Goal: Information Seeking & Learning: Learn about a topic

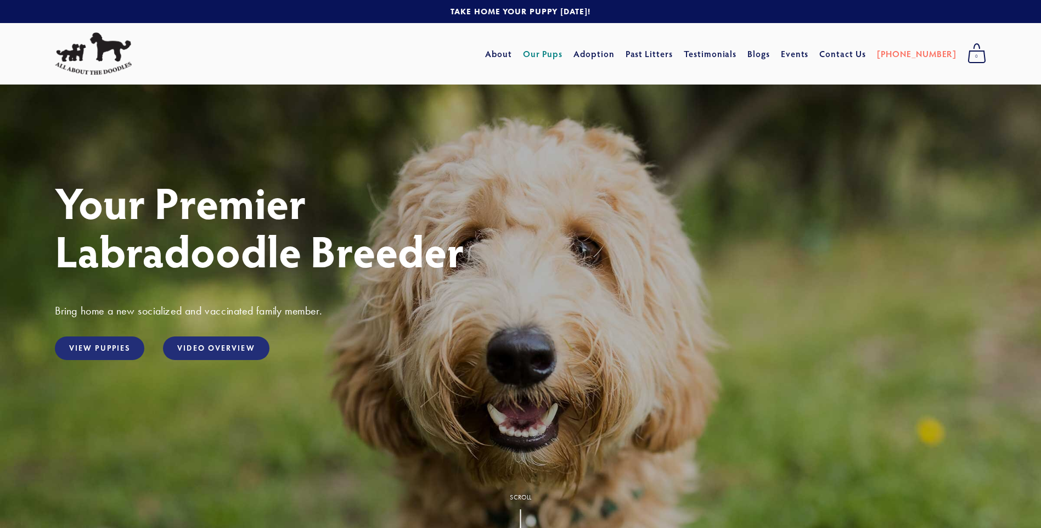
click at [559, 50] on link "Our Pups" at bounding box center [543, 54] width 40 height 20
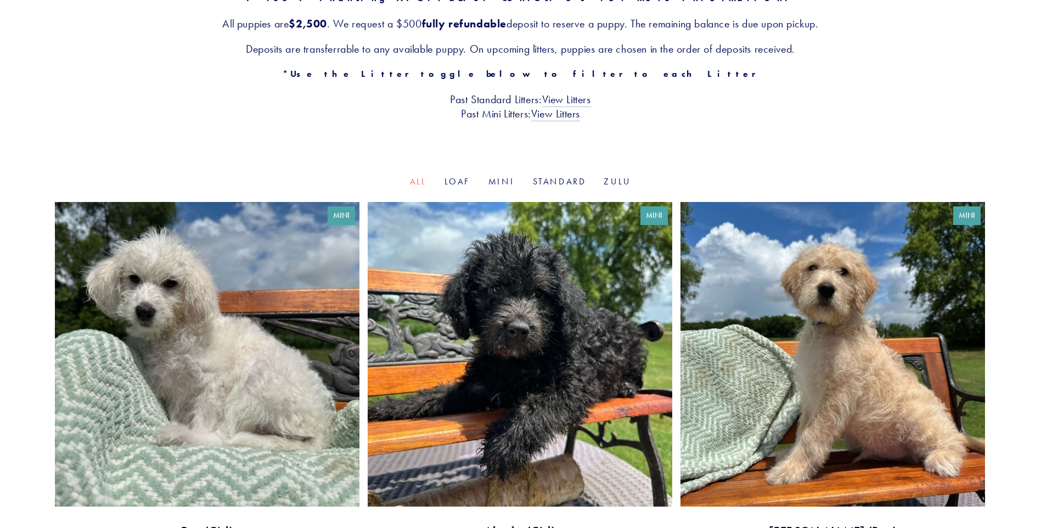
scroll to position [219, 0]
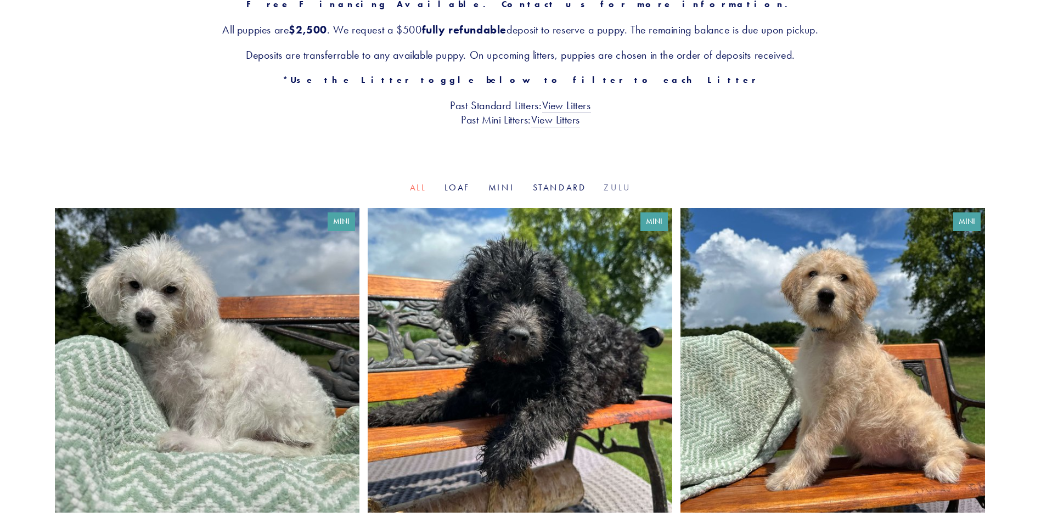
click at [617, 189] on link "Zulu" at bounding box center [617, 187] width 27 height 10
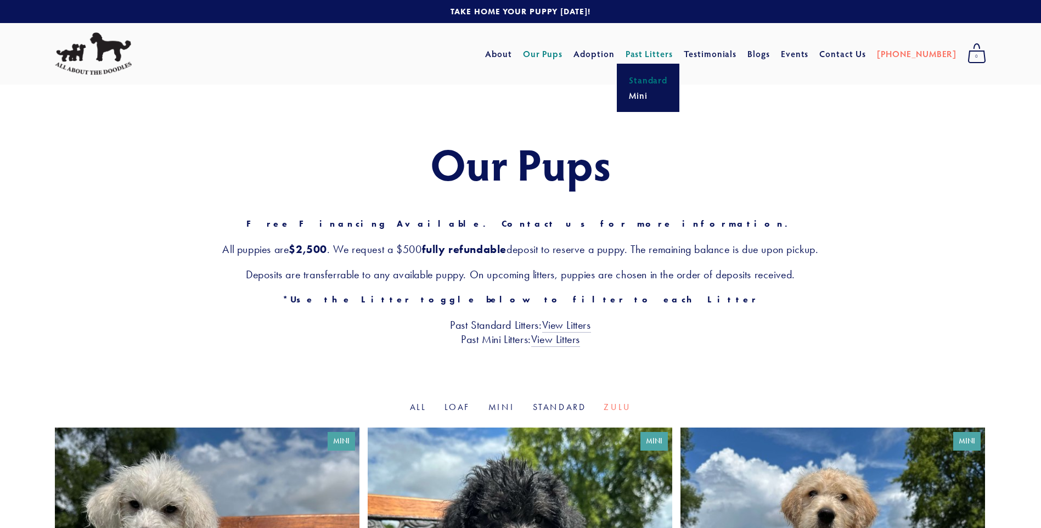
click at [668, 82] on link "Standard" at bounding box center [648, 79] width 46 height 15
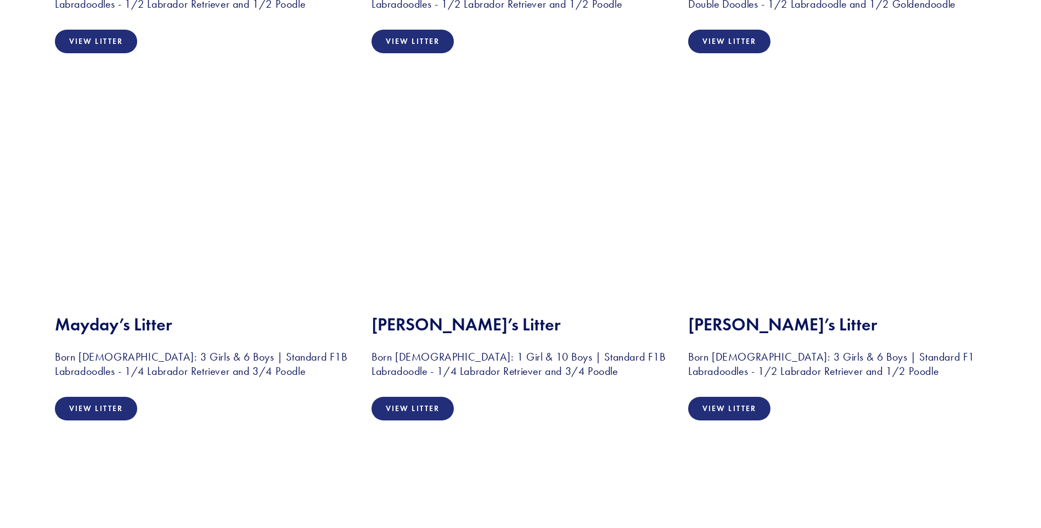
scroll to position [933, 0]
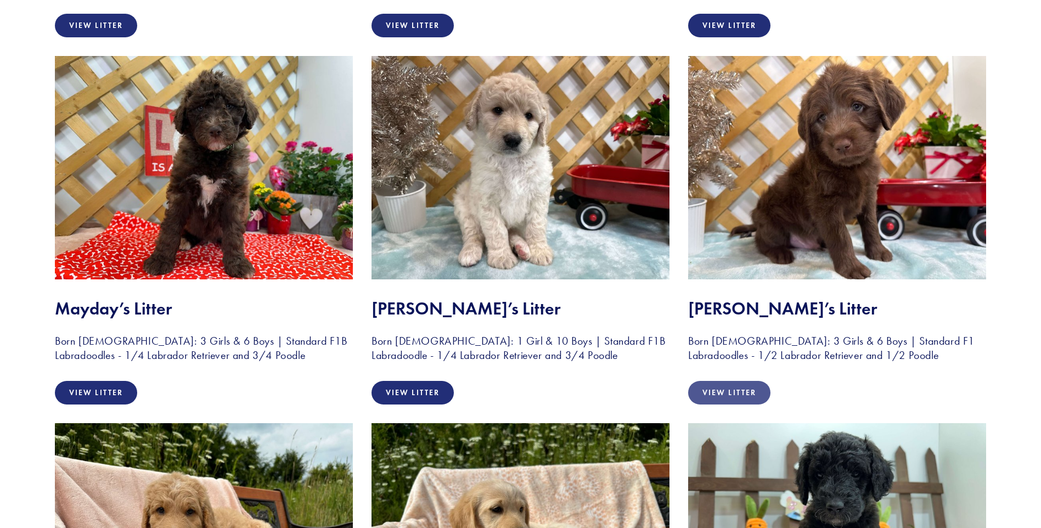
click at [745, 389] on link "View Litter" at bounding box center [729, 393] width 82 height 24
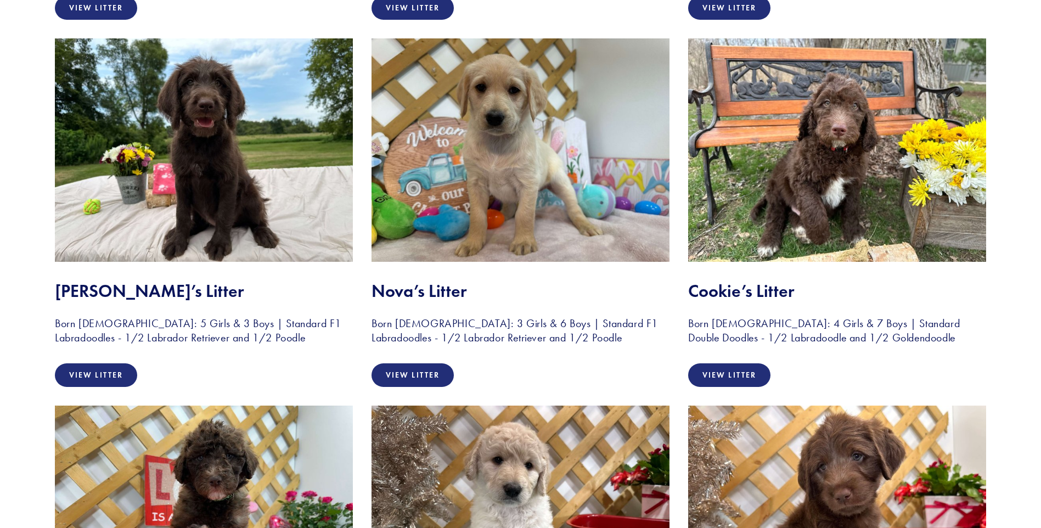
scroll to position [494, 0]
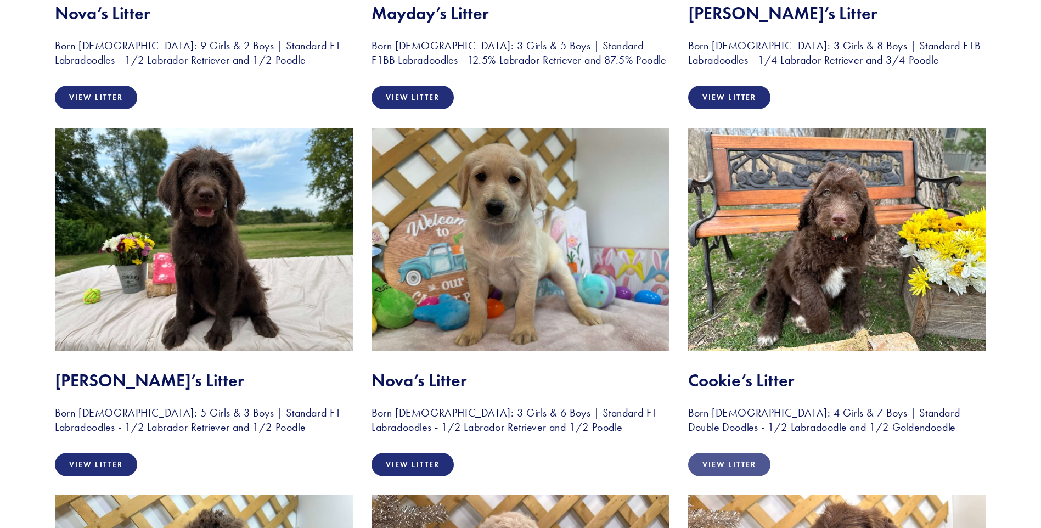
click at [732, 461] on link "View Litter" at bounding box center [729, 465] width 82 height 24
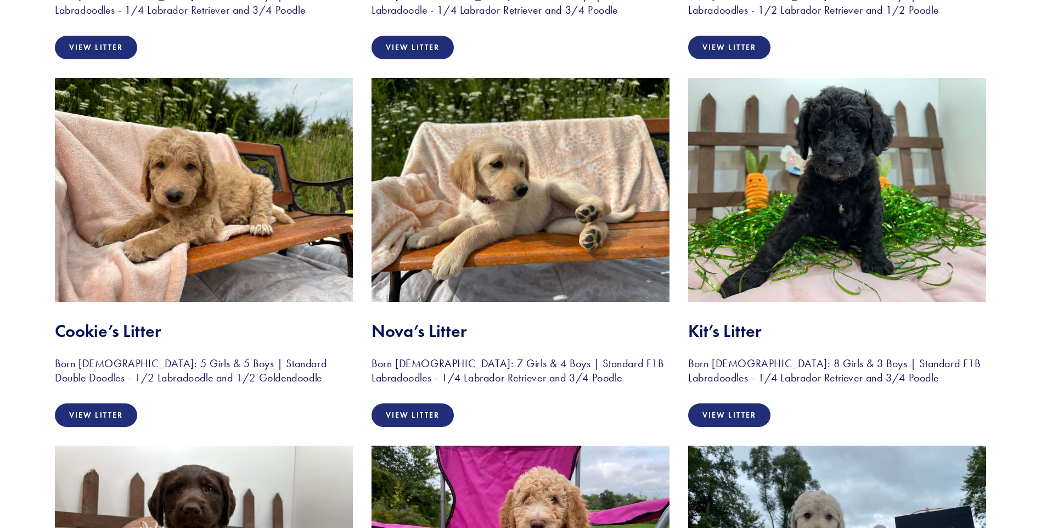
scroll to position [1317, 0]
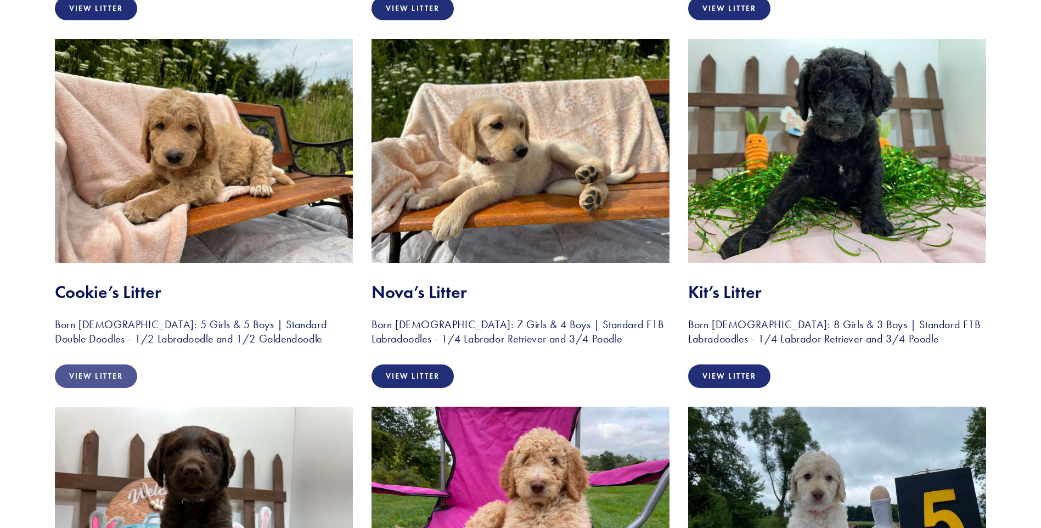
click at [104, 377] on link "View Litter" at bounding box center [96, 376] width 82 height 24
click at [411, 373] on link "View Litter" at bounding box center [412, 376] width 82 height 24
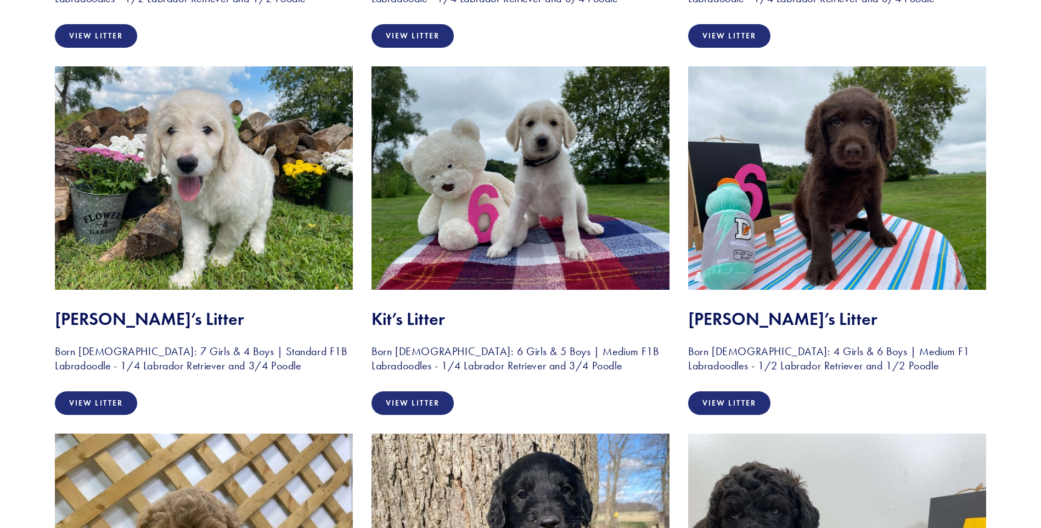
scroll to position [2030, 0]
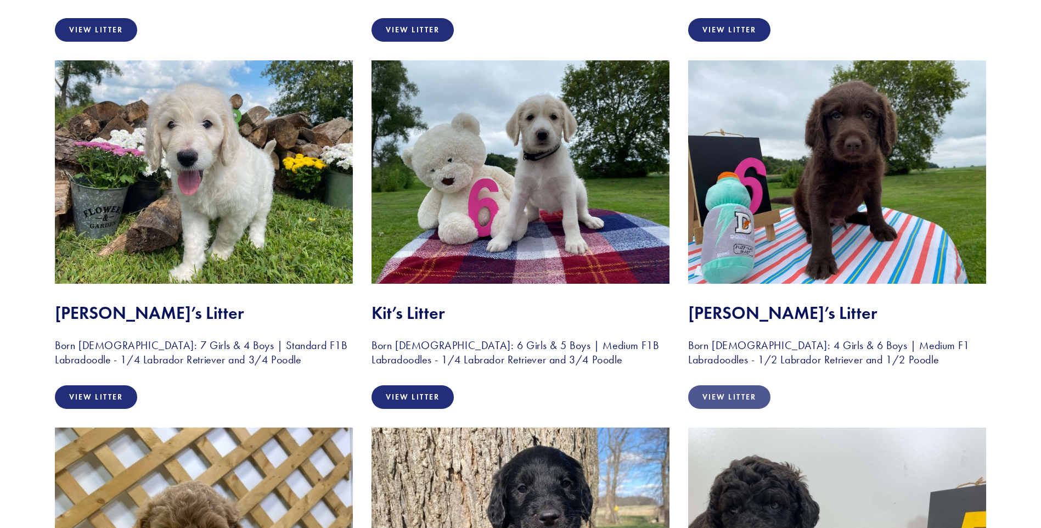
click at [737, 393] on link "View Litter" at bounding box center [729, 397] width 82 height 24
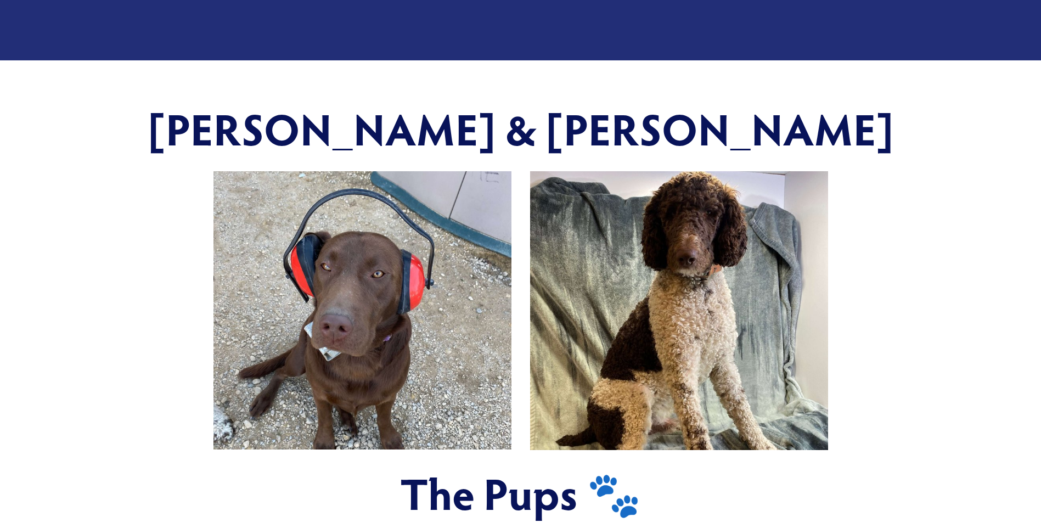
scroll to position [219, 0]
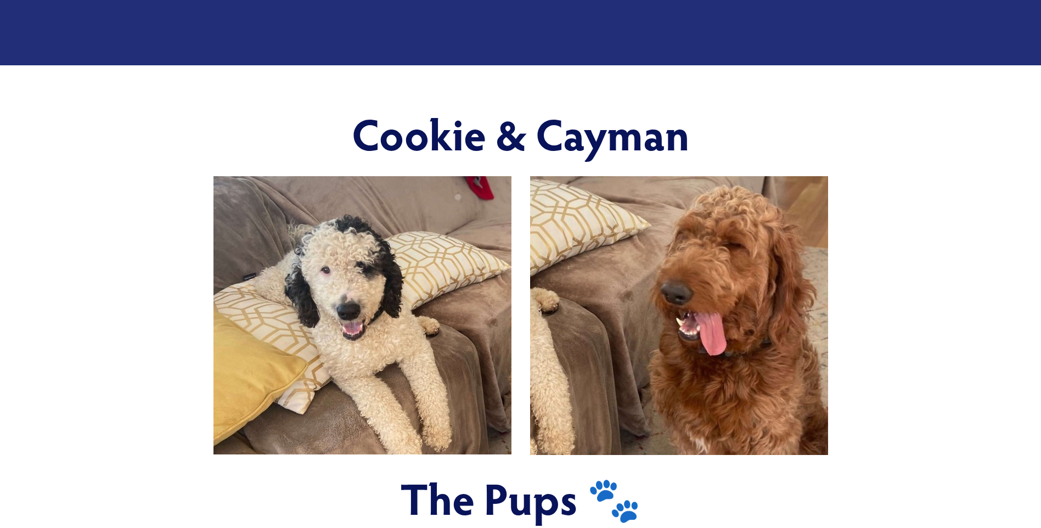
scroll to position [384, 0]
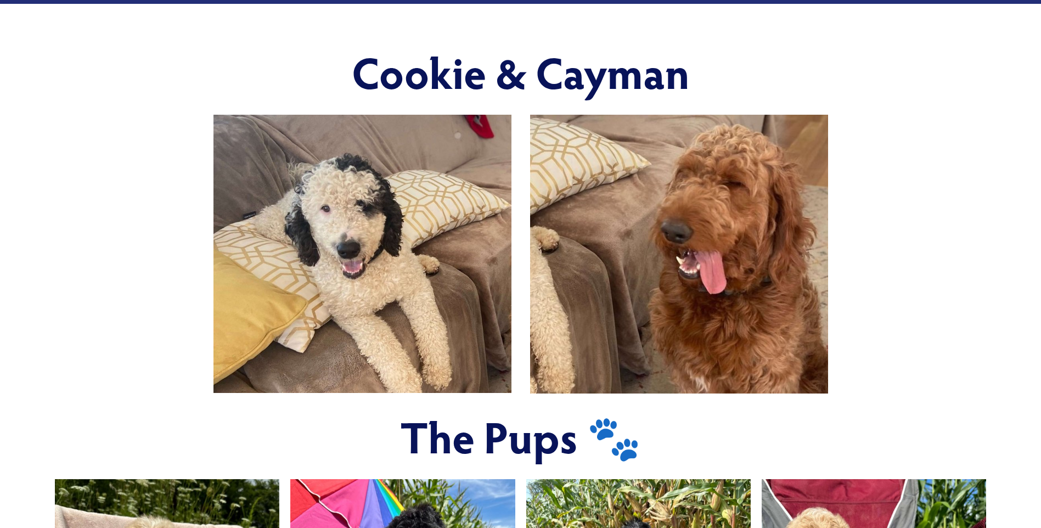
scroll to position [439, 0]
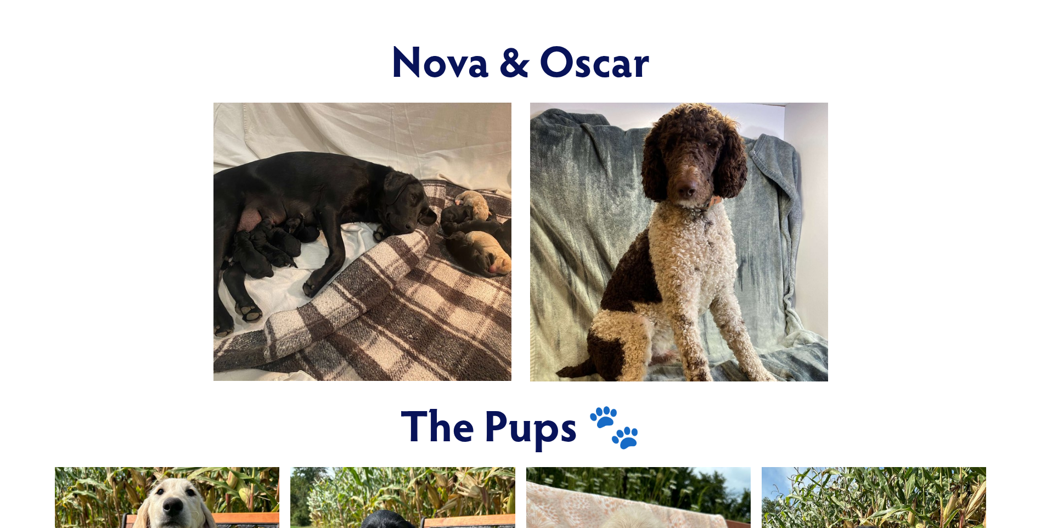
scroll to position [439, 0]
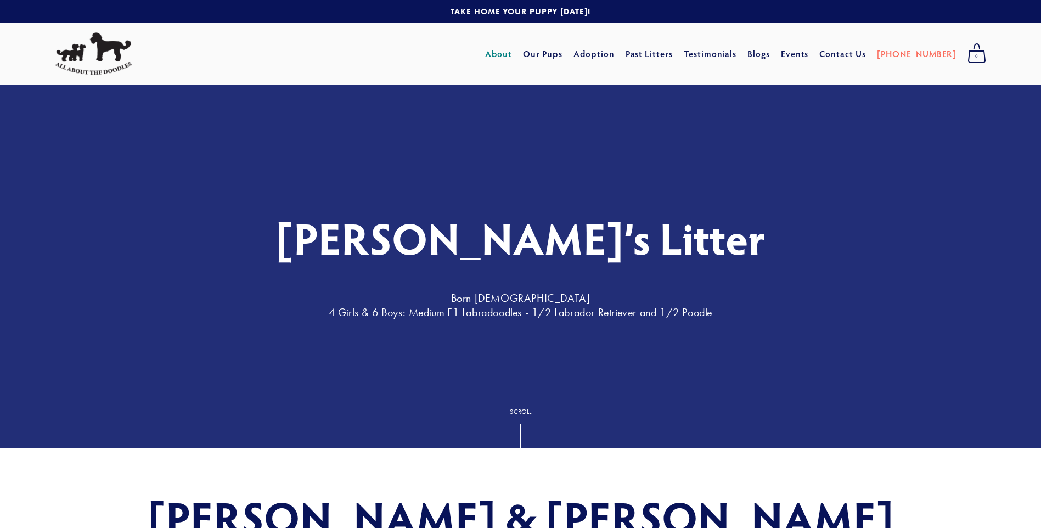
click at [512, 47] on link "About" at bounding box center [498, 54] width 27 height 20
